Goal: Information Seeking & Learning: Learn about a topic

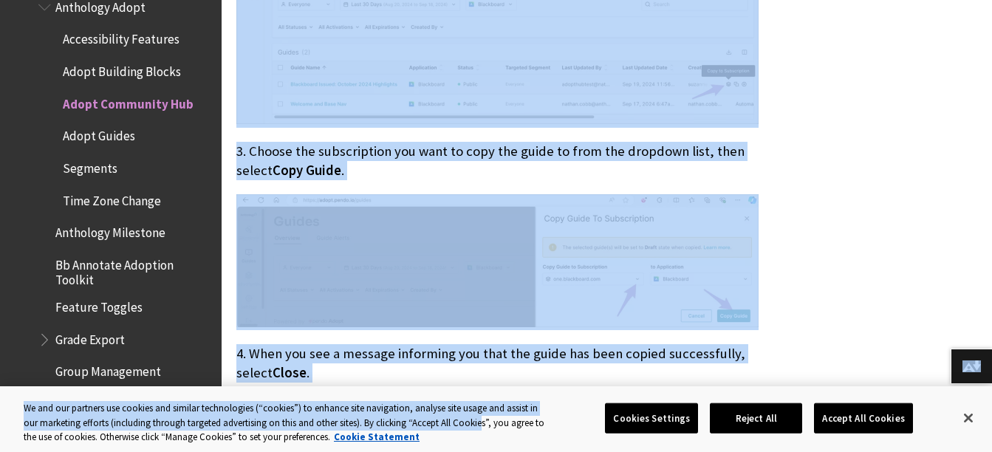
scroll to position [1501, 0]
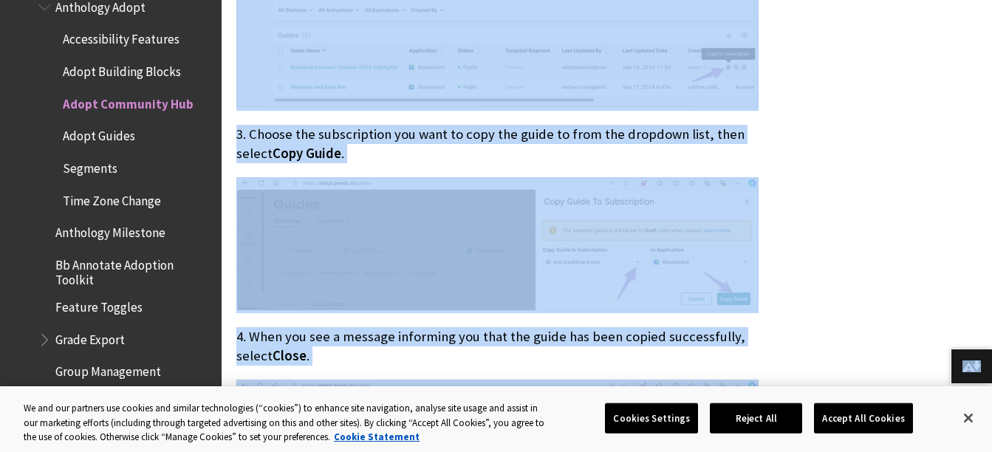
drag, startPoint x: 238, startPoint y: 230, endPoint x: 582, endPoint y: 388, distance: 378.9
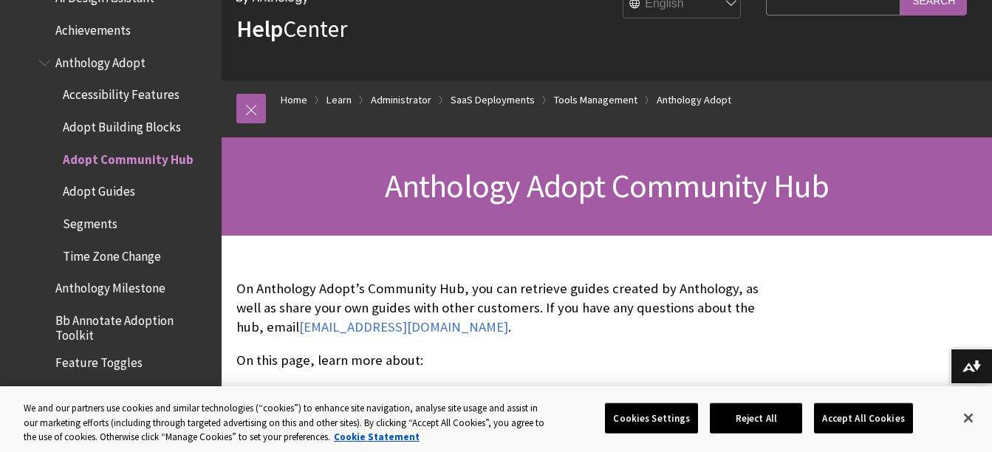
scroll to position [2648, 0]
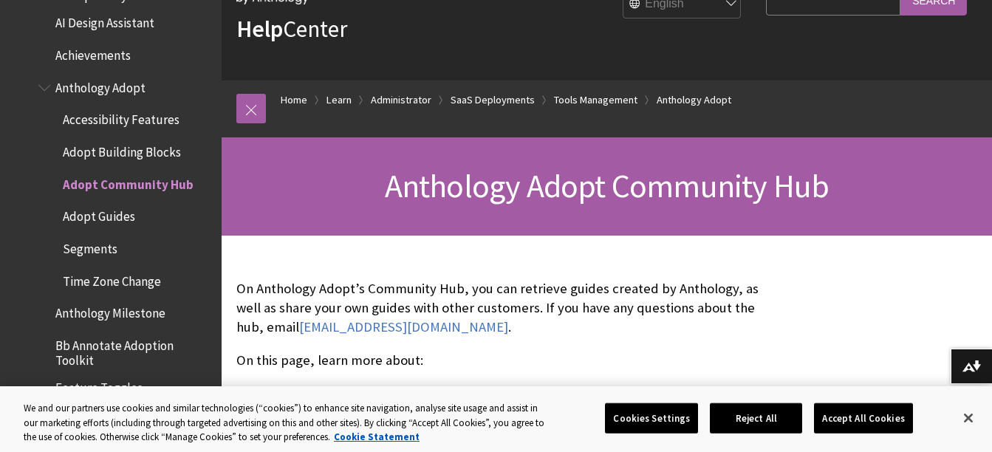
click at [99, 92] on span "Anthology Adopt" at bounding box center [100, 85] width 90 height 20
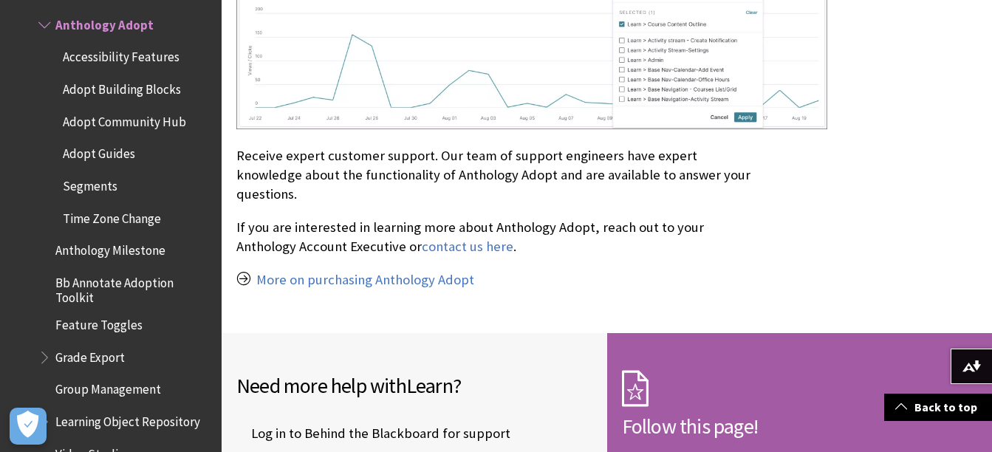
scroll to position [2186, 0]
click at [358, 270] on link "More on purchasing Anthology Adopt" at bounding box center [365, 279] width 218 height 18
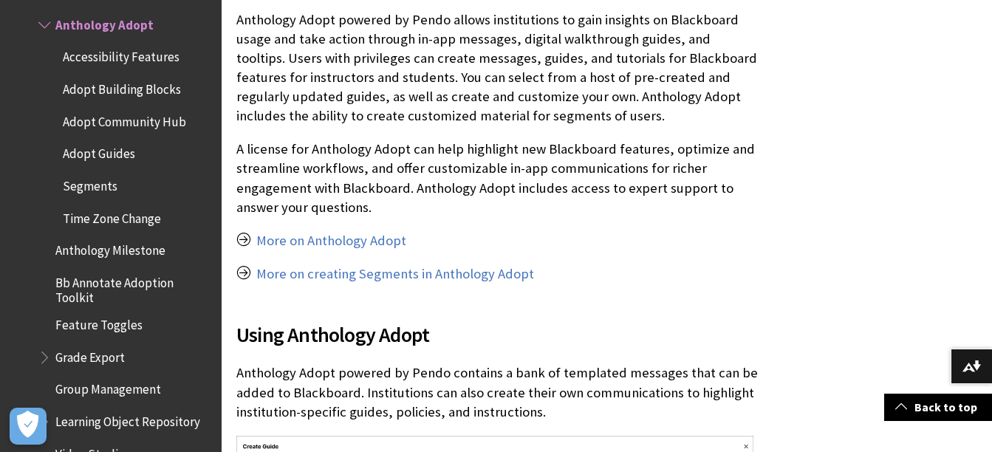
scroll to position [343, 0]
click at [326, 239] on link "More on Anthology Adopt" at bounding box center [331, 240] width 150 height 18
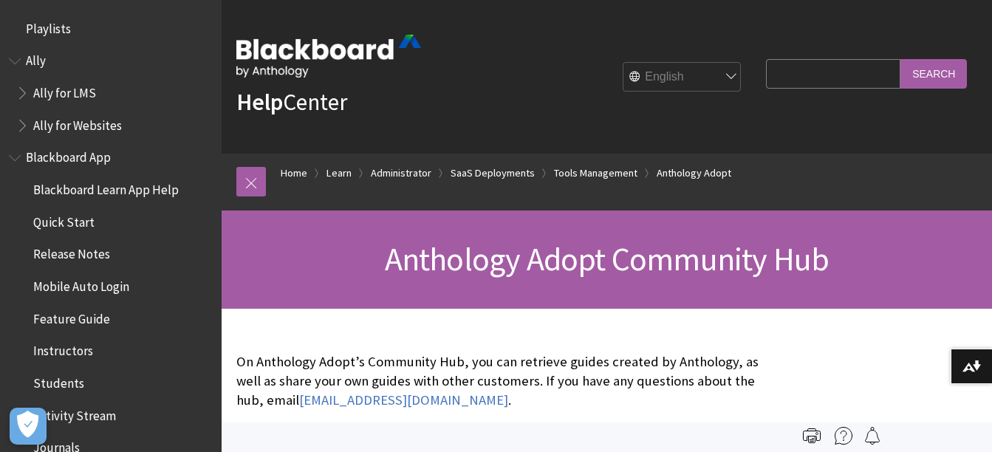
scroll to position [2808, 0]
